Goal: Transaction & Acquisition: Purchase product/service

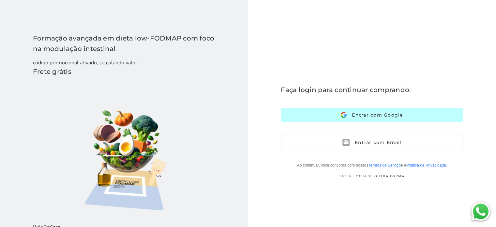
click at [403, 116] on button "Entrar com Google Google" at bounding box center [372, 115] width 182 height 14
